Goal: Navigation & Orientation: Find specific page/section

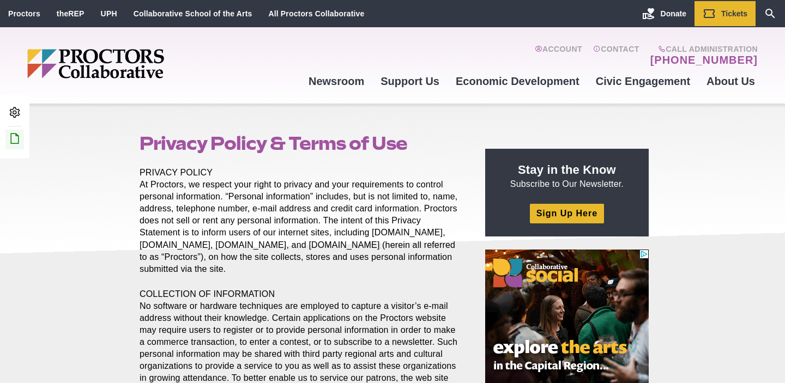
click at [19, 138] on icon at bounding box center [14, 138] width 13 height 13
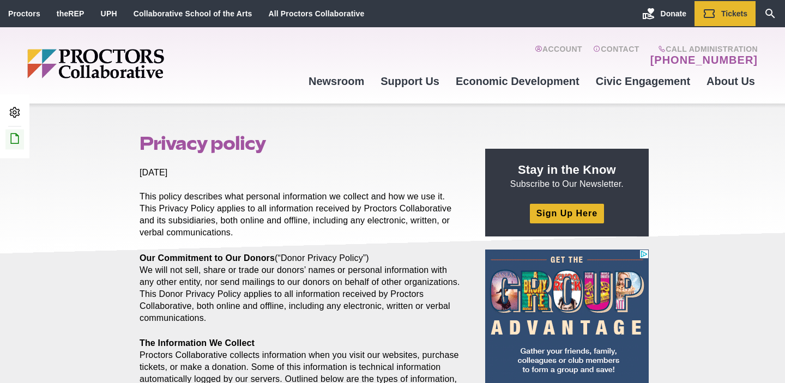
click at [14, 140] on icon at bounding box center [14, 138] width 13 height 13
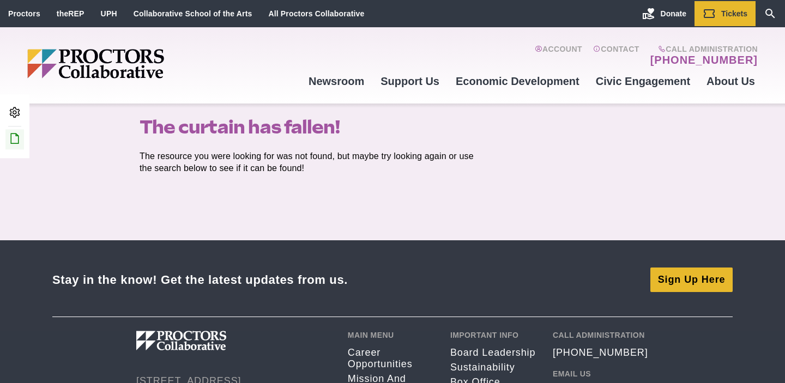
click at [15, 139] on icon at bounding box center [14, 138] width 13 height 13
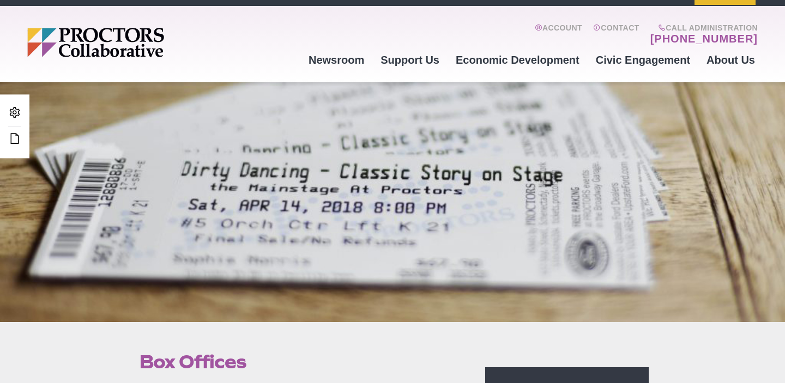
scroll to position [21, 0]
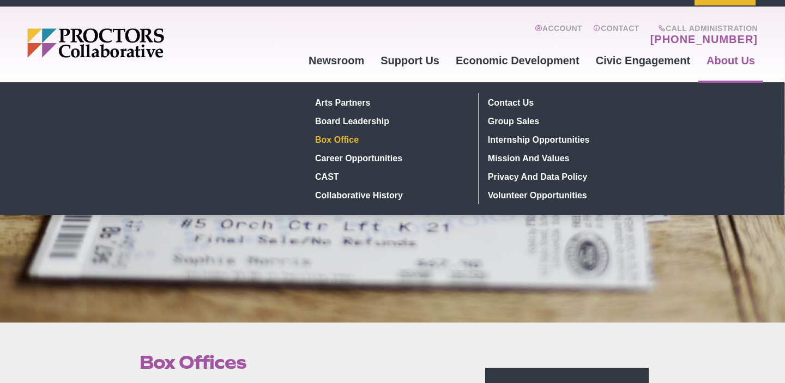
click at [344, 143] on link "Box Office" at bounding box center [390, 139] width 159 height 19
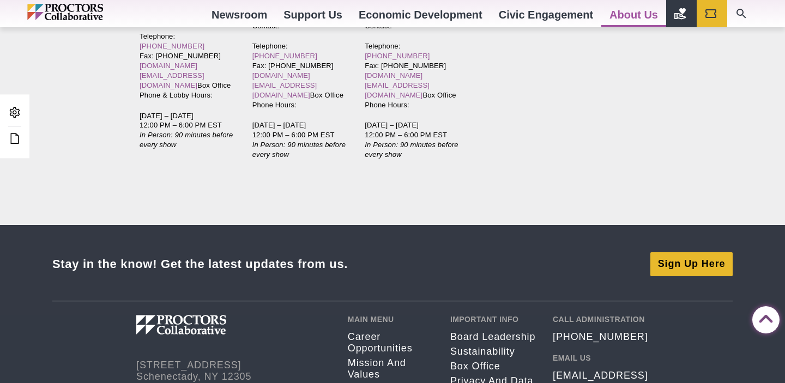
scroll to position [2720, 0]
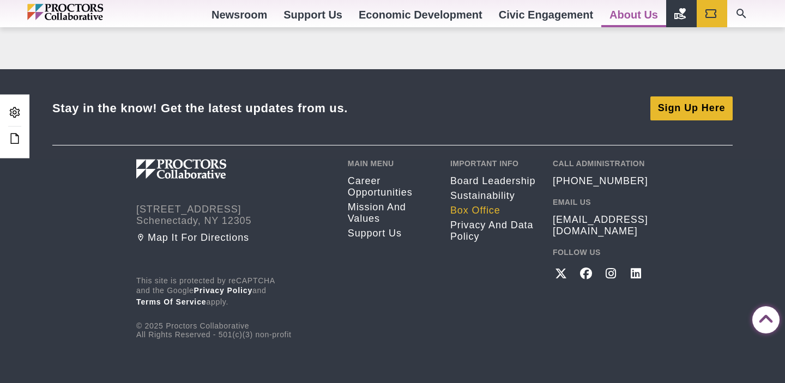
click at [480, 205] on link "Box Office" at bounding box center [493, 210] width 86 height 11
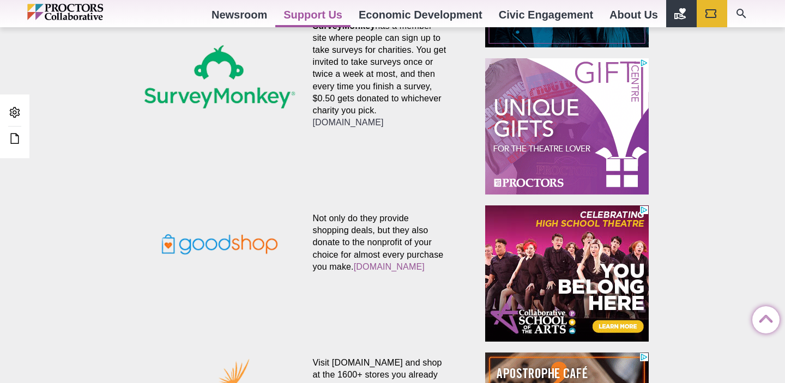
scroll to position [341, 0]
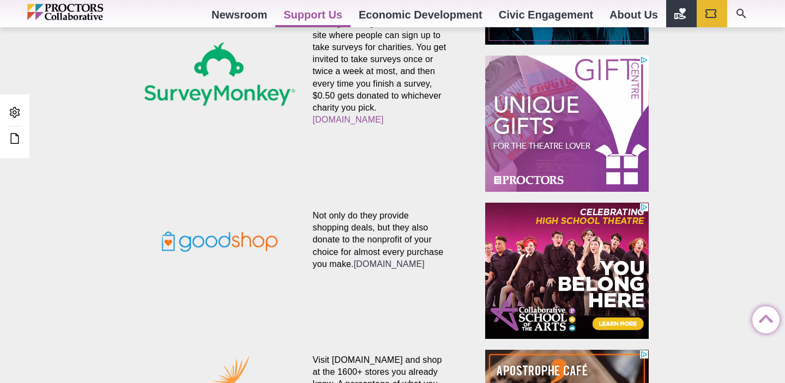
click at [354, 267] on link "[DOMAIN_NAME]" at bounding box center [389, 263] width 71 height 9
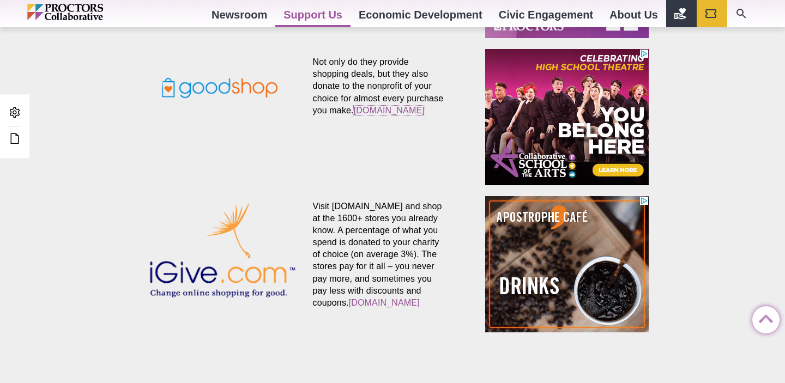
scroll to position [495, 0]
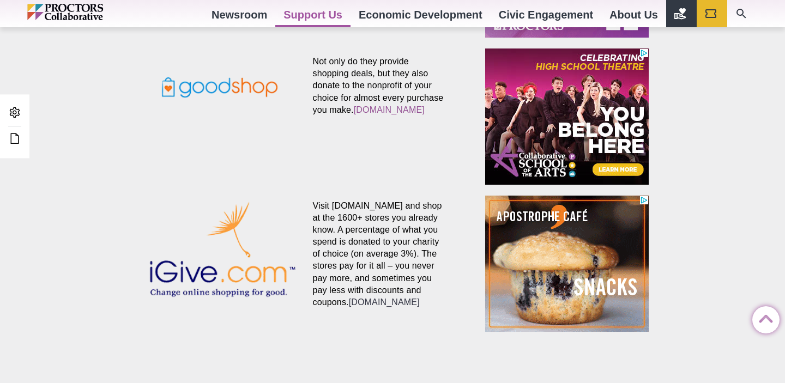
click at [420, 298] on link "[DOMAIN_NAME]" at bounding box center [384, 302] width 71 height 9
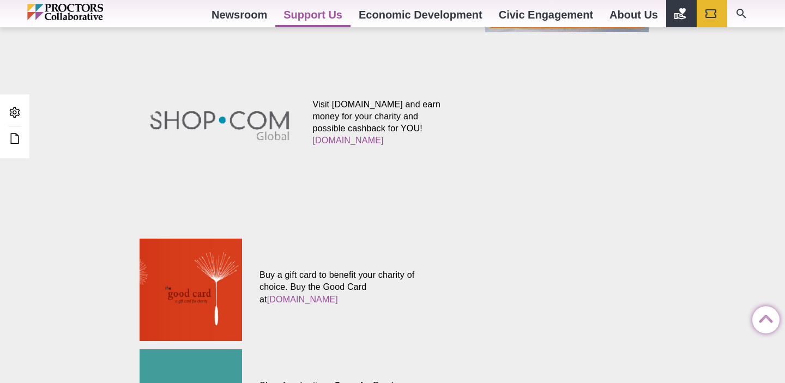
scroll to position [797, 0]
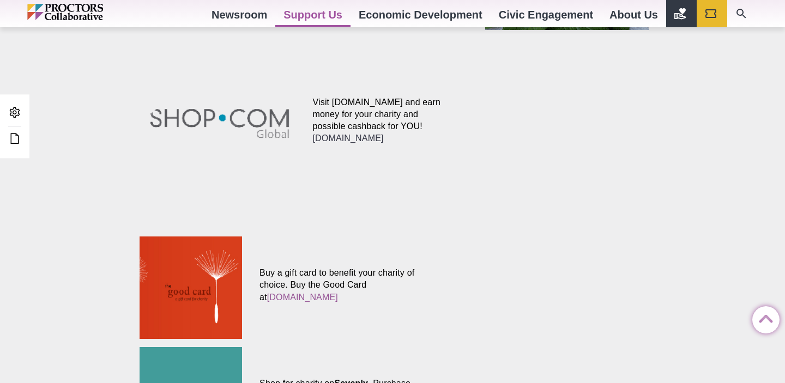
click at [383, 135] on link "[DOMAIN_NAME]" at bounding box center [347, 138] width 71 height 9
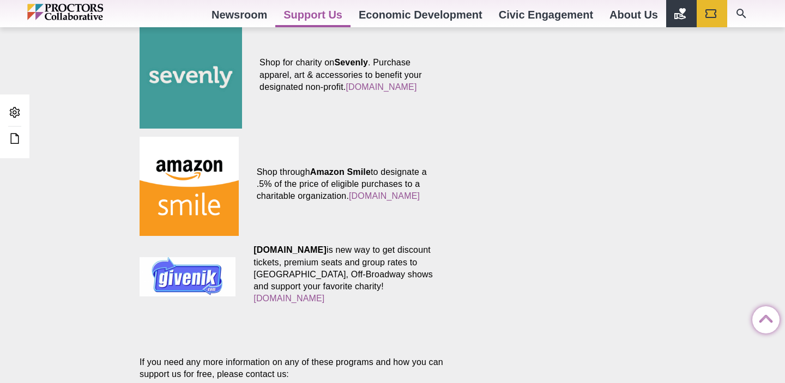
scroll to position [1108, 0]
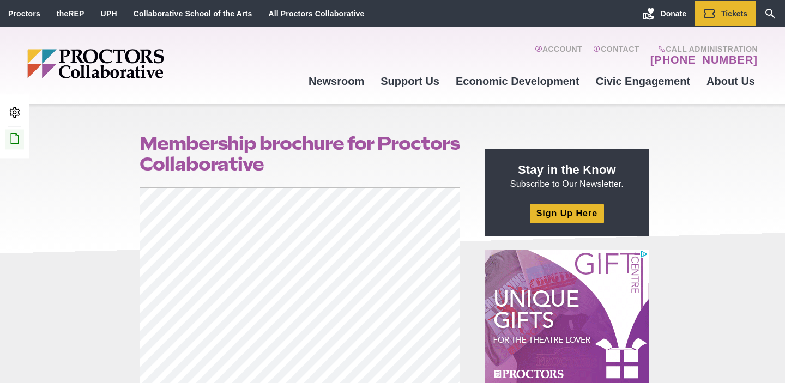
click at [16, 139] on icon at bounding box center [14, 138] width 13 height 13
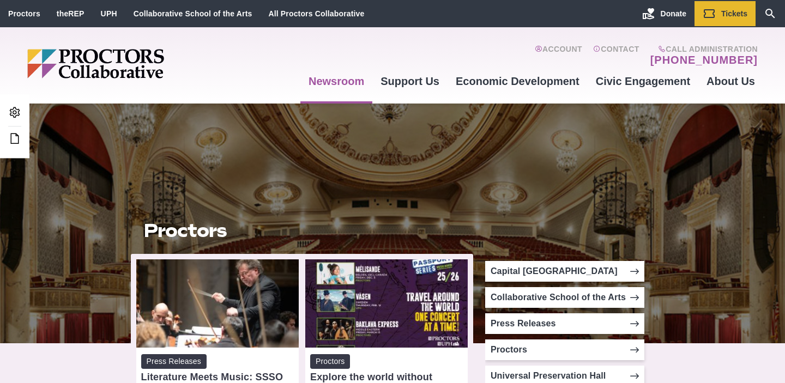
click at [353, 41] on div "Account Contact Call Administration (518) 382-3884 Newsroom Newsroom Photo Gall…" at bounding box center [528, 65] width 457 height 65
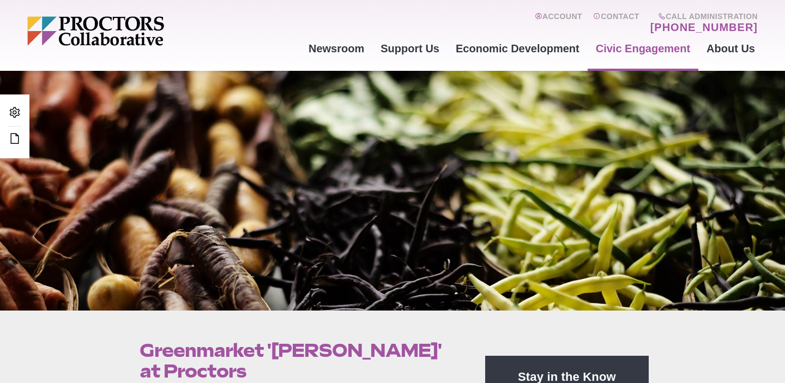
scroll to position [32, 0]
